Goal: Transaction & Acquisition: Purchase product/service

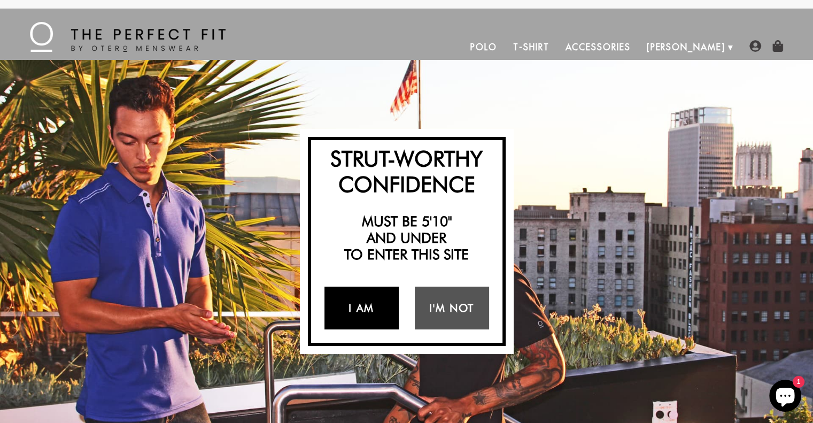
click at [378, 317] on link "I Am" at bounding box center [362, 308] width 74 height 43
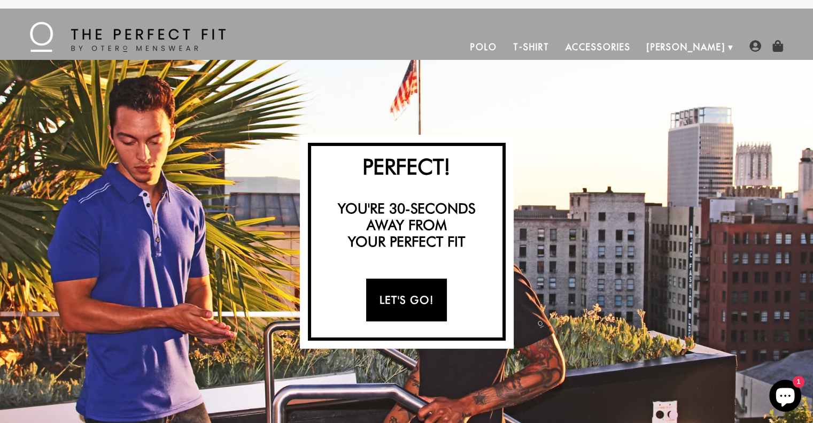
click at [420, 313] on link "Let's Go!" at bounding box center [406, 300] width 81 height 43
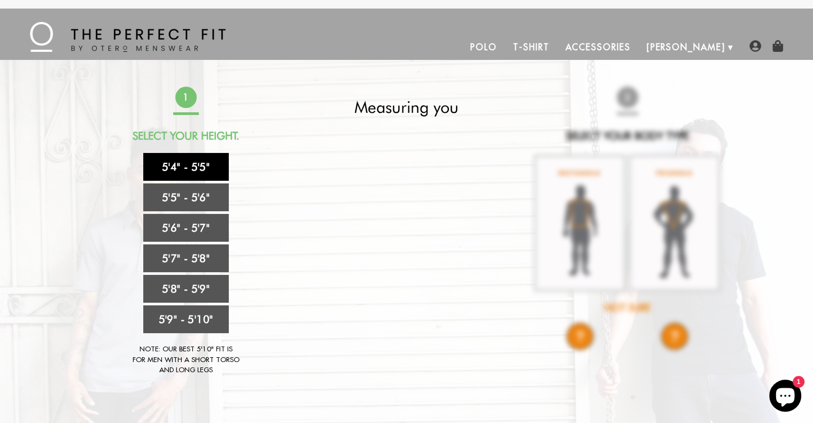
click at [218, 173] on link "5'4" - 5'5"" at bounding box center [186, 167] width 86 height 28
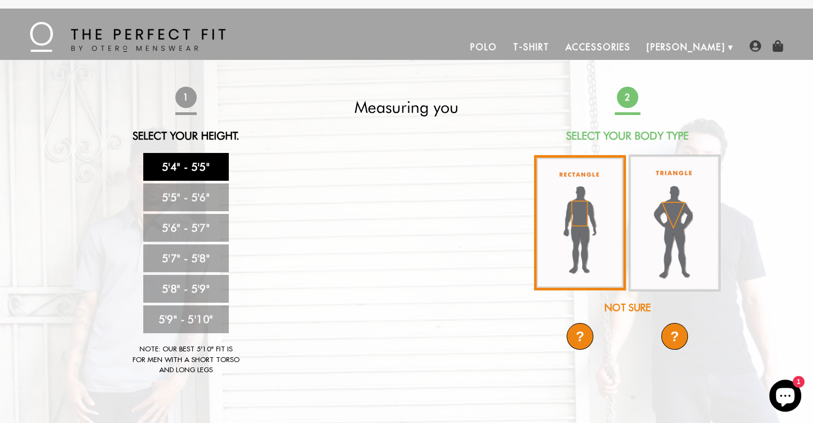
click at [587, 209] on img at bounding box center [580, 222] width 92 height 135
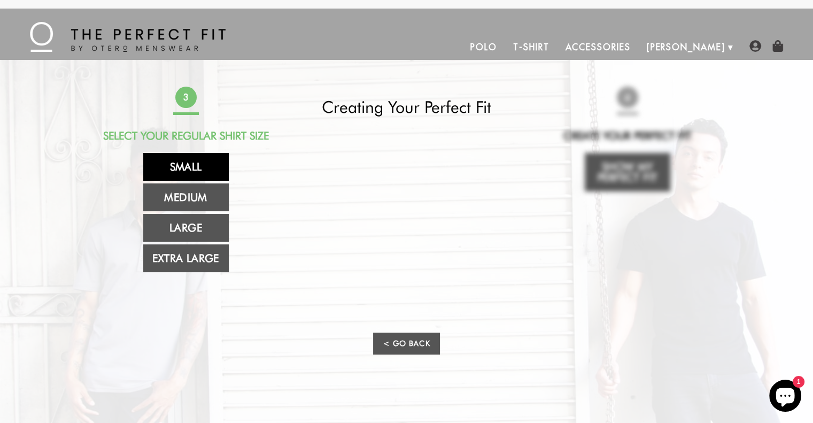
click at [186, 171] on link "Small" at bounding box center [186, 167] width 86 height 28
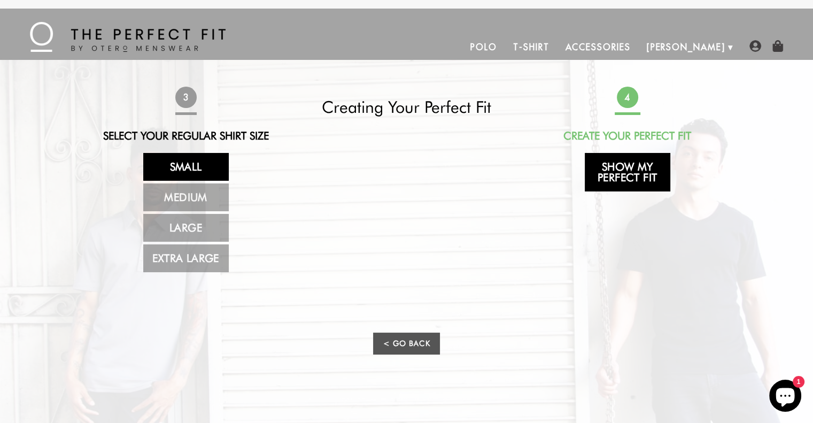
click at [627, 176] on link "Show My Perfect Fit" at bounding box center [628, 172] width 86 height 39
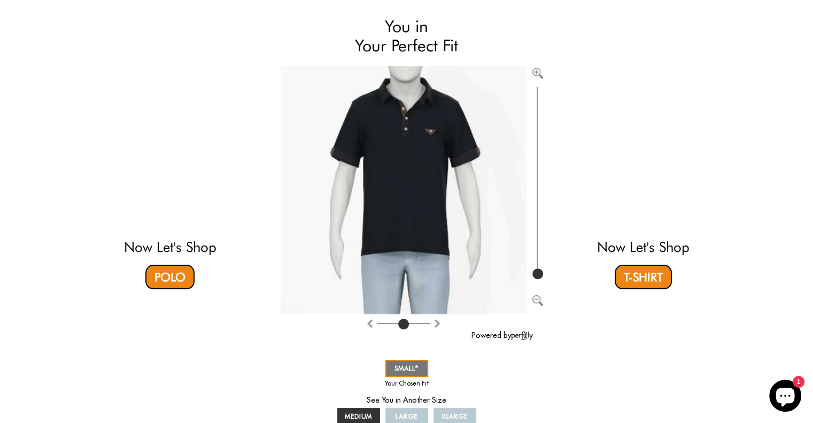
scroll to position [142, 0]
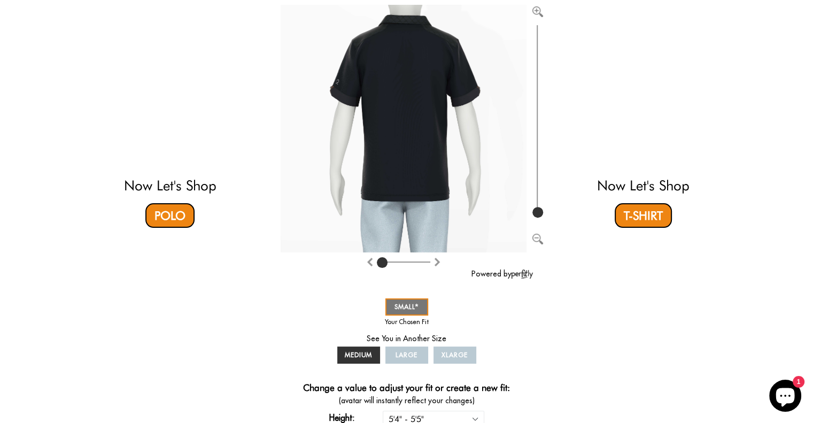
drag, startPoint x: 406, startPoint y: 259, endPoint x: 340, endPoint y: 271, distance: 67.3
click at [377, 265] on input "range" at bounding box center [403, 264] width 53 height 1
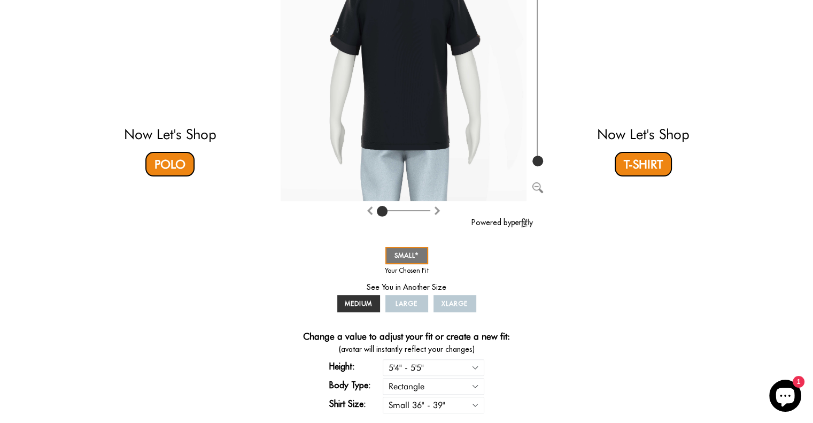
scroll to position [214, 0]
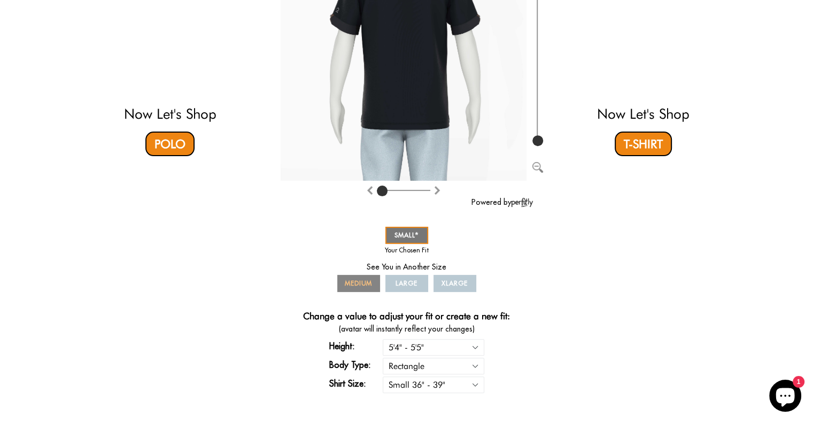
click at [368, 287] on span "MEDIUM" at bounding box center [359, 283] width 28 height 8
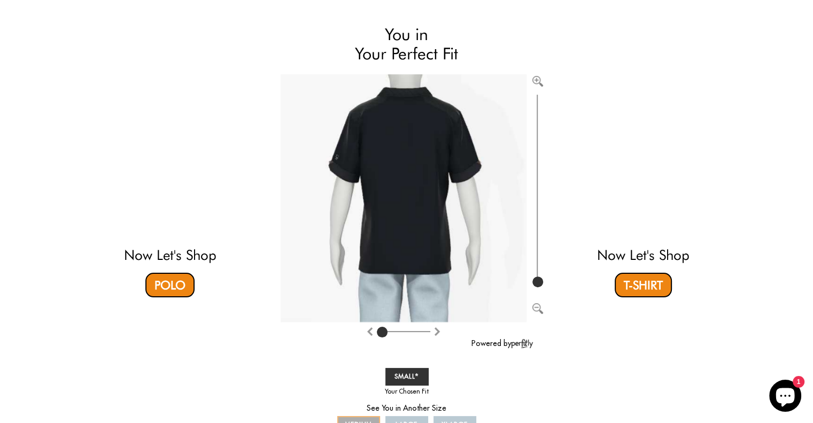
scroll to position [71, 0]
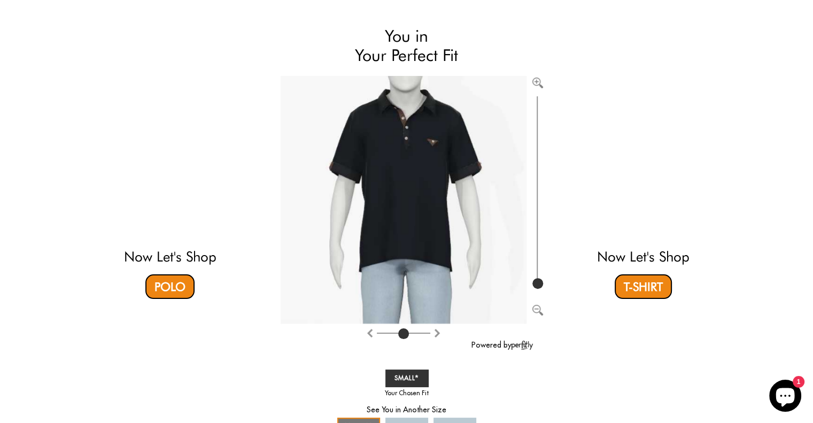
drag, startPoint x: 388, startPoint y: 333, endPoint x: 401, endPoint y: 331, distance: 13.5
type input "4"
click at [401, 335] on input "range" at bounding box center [403, 335] width 53 height 1
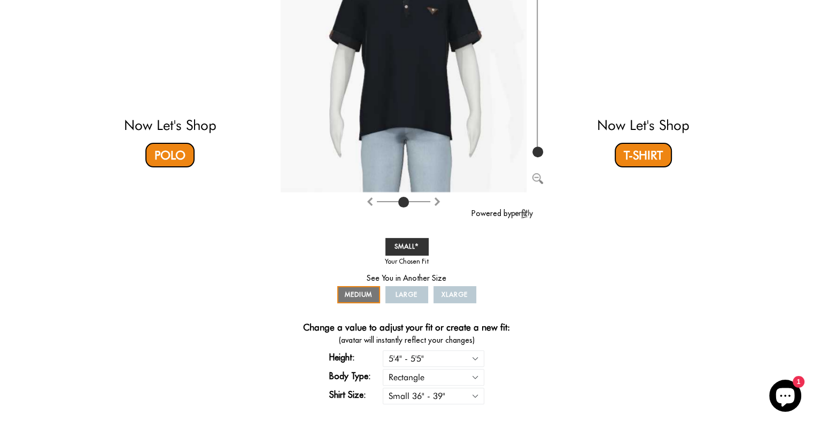
scroll to position [214, 0]
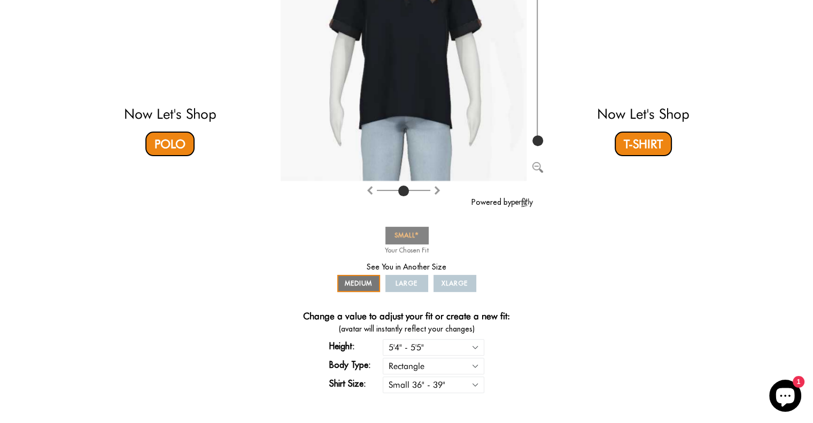
click at [404, 237] on span "SMALL" at bounding box center [407, 235] width 25 height 8
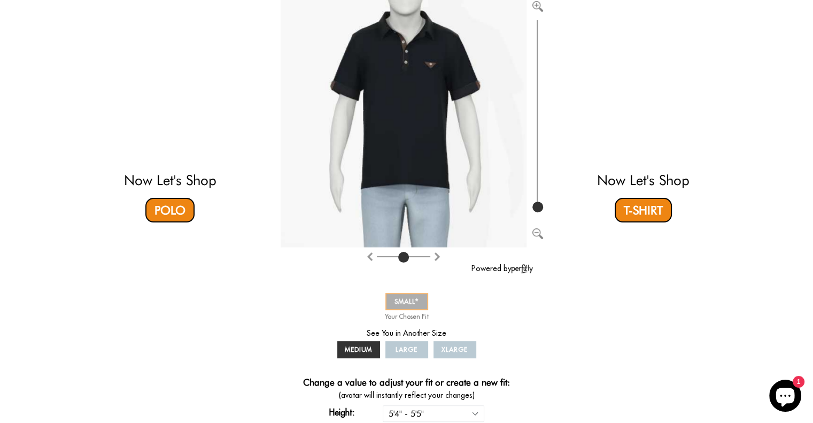
scroll to position [285, 0]
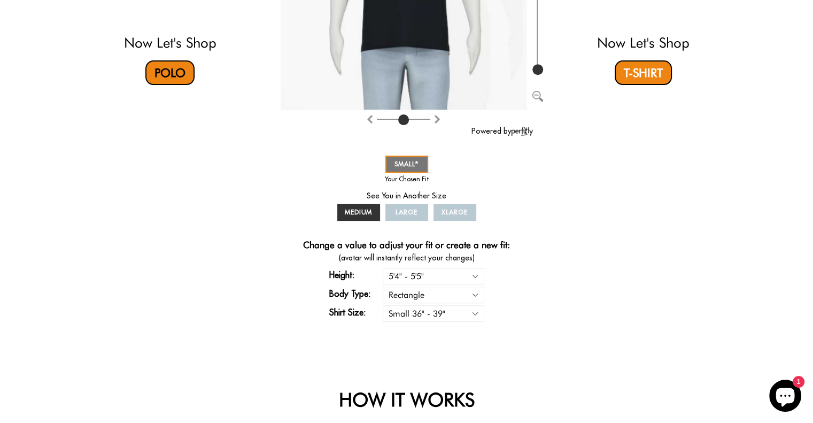
click at [181, 61] on link "Polo" at bounding box center [169, 72] width 49 height 25
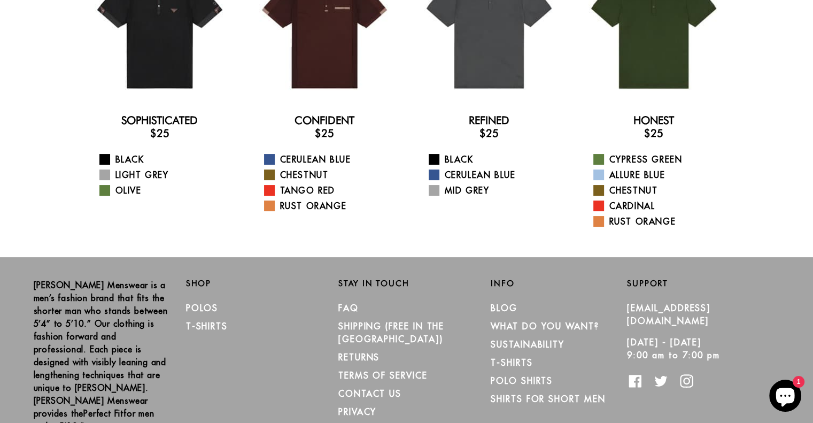
scroll to position [186, 0]
